Goal: Understand site structure: Understand site structure

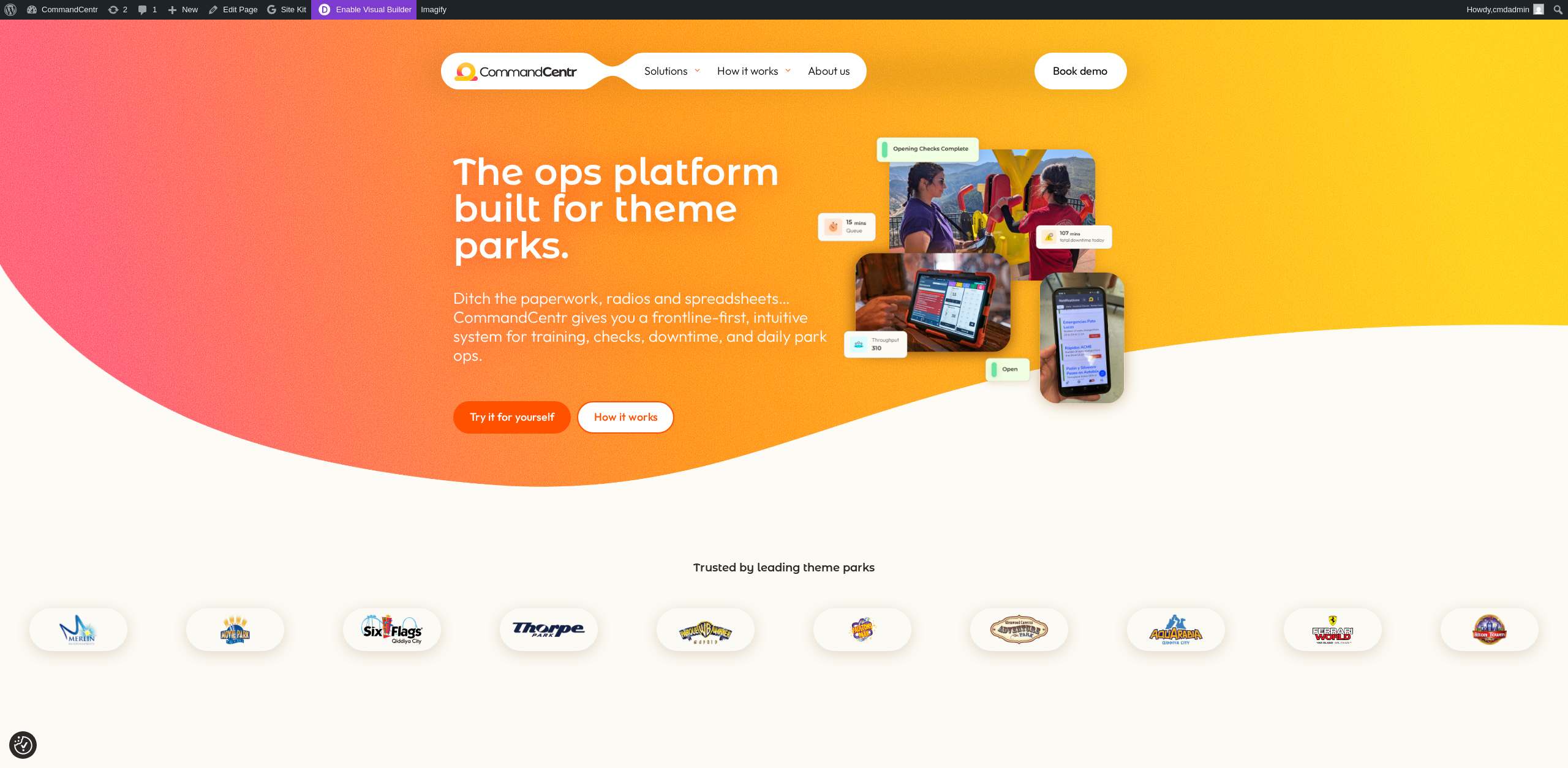
click at [349, 9] on link "Enable Visual Builder" at bounding box center [363, 9] width 105 height 20
